Goal: Information Seeking & Learning: Check status

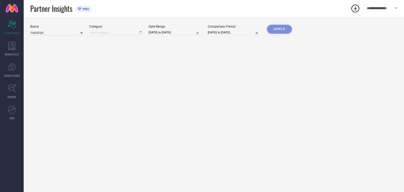
type input "All"
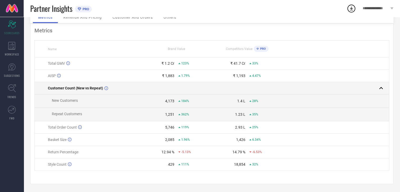
scroll to position [29, 0]
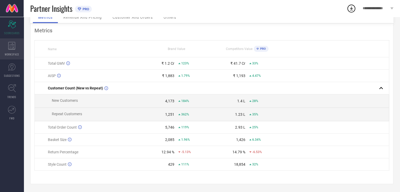
click at [10, 48] on icon at bounding box center [11, 46] width 7 height 8
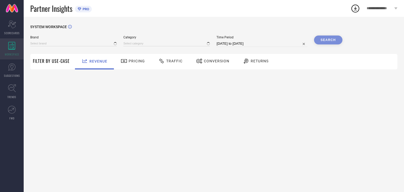
type input "THEATER"
type input "All"
